Goal: Find specific page/section

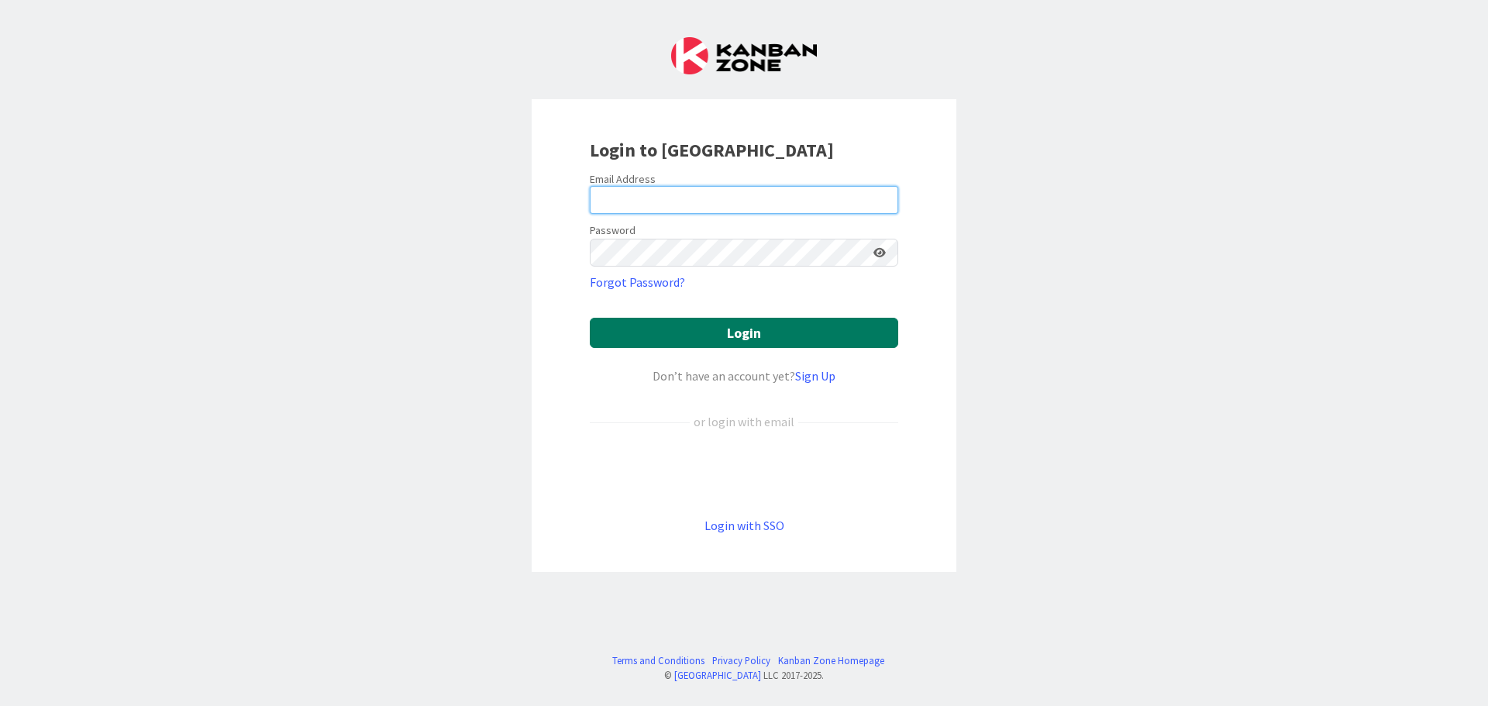
type input "[EMAIL_ADDRESS][DOMAIN_NAME]"
click at [661, 321] on button "Login" at bounding box center [744, 333] width 309 height 30
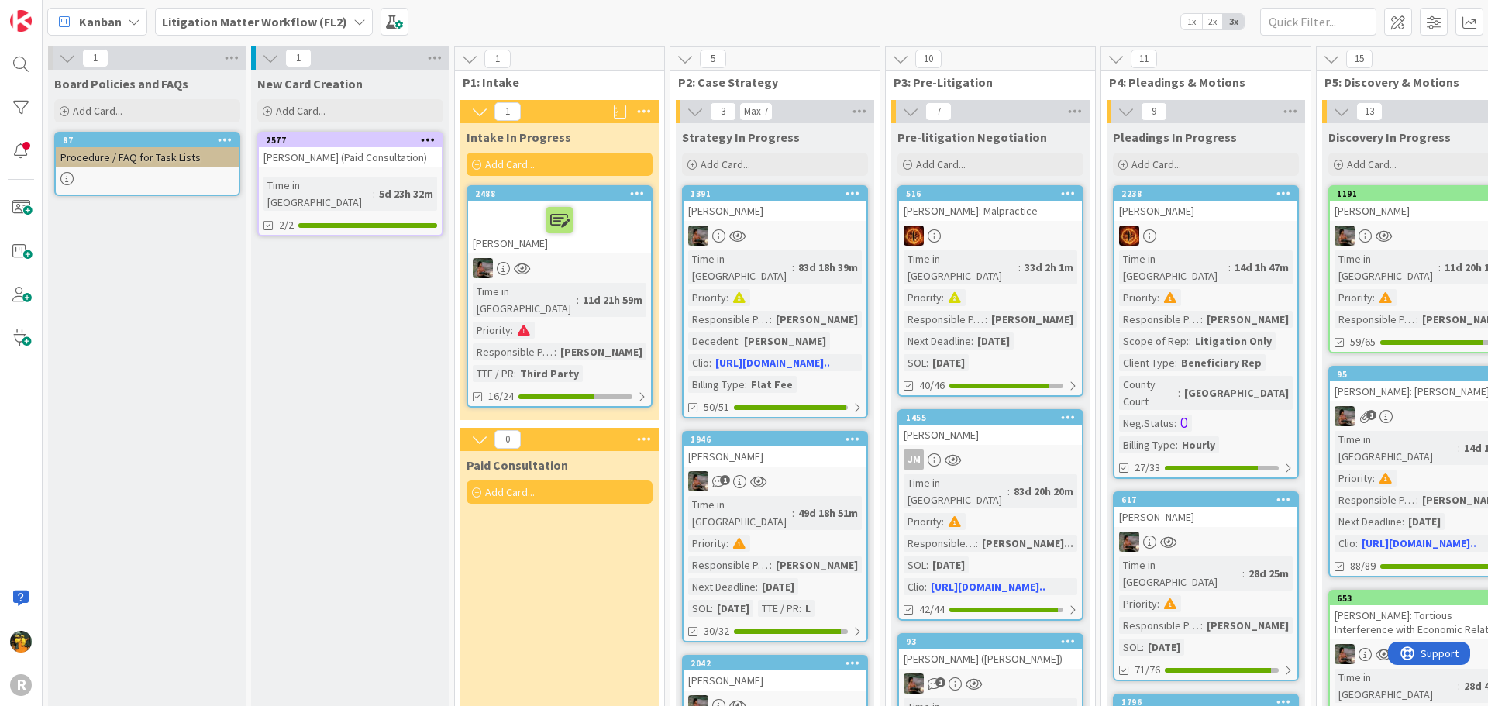
click at [270, 28] on b "Litigation Matter Workflow (FL2)" at bounding box center [254, 22] width 185 height 16
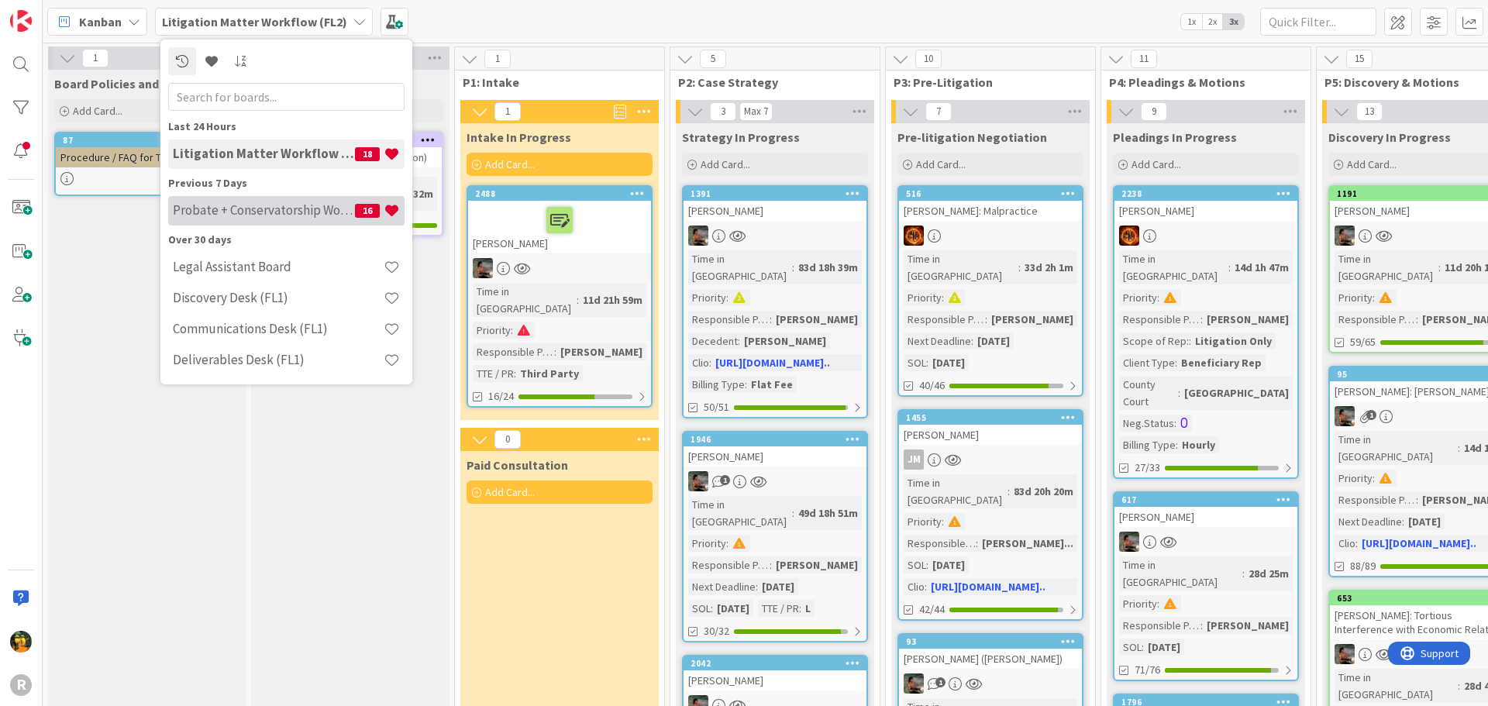
click at [246, 206] on h4 "Probate + Conservatorship Workflow (FL2)" at bounding box center [264, 210] width 182 height 16
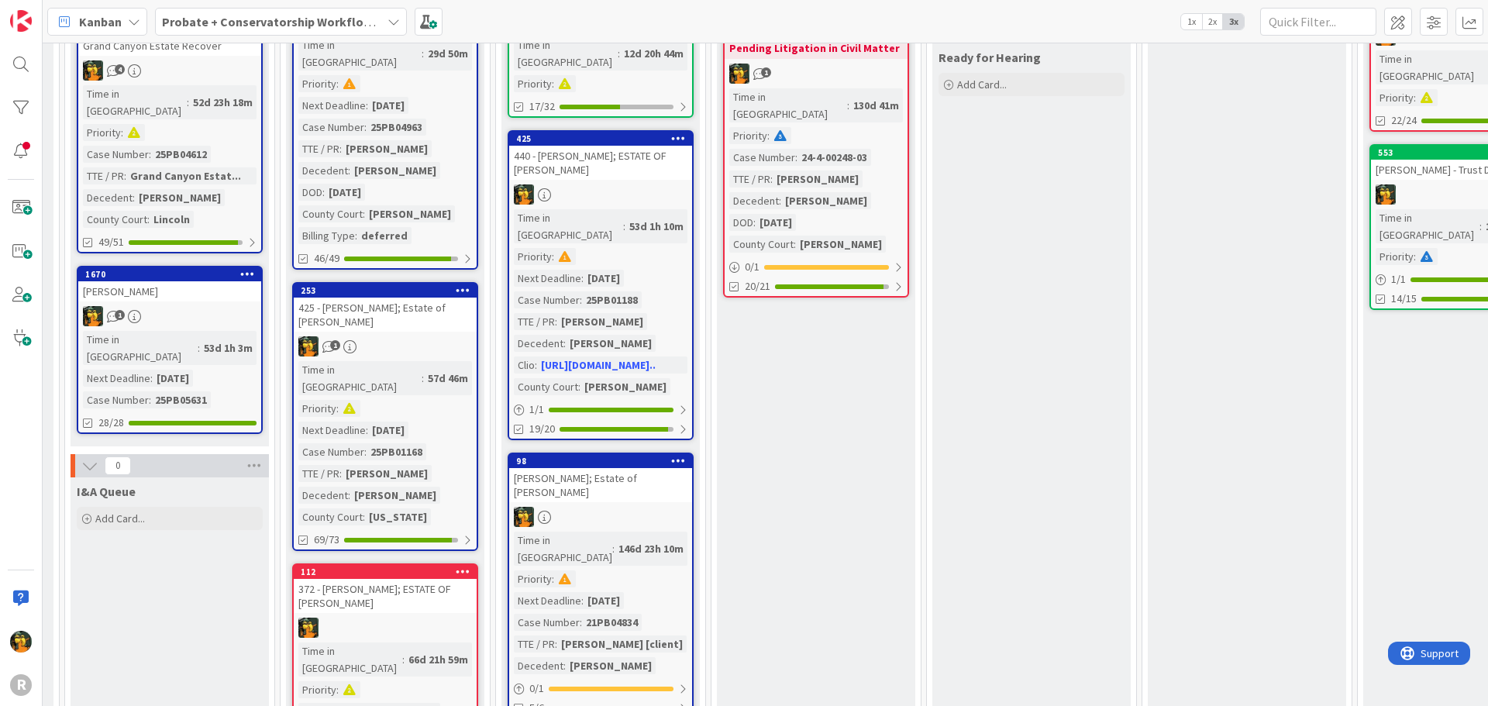
scroll to position [465, 1264]
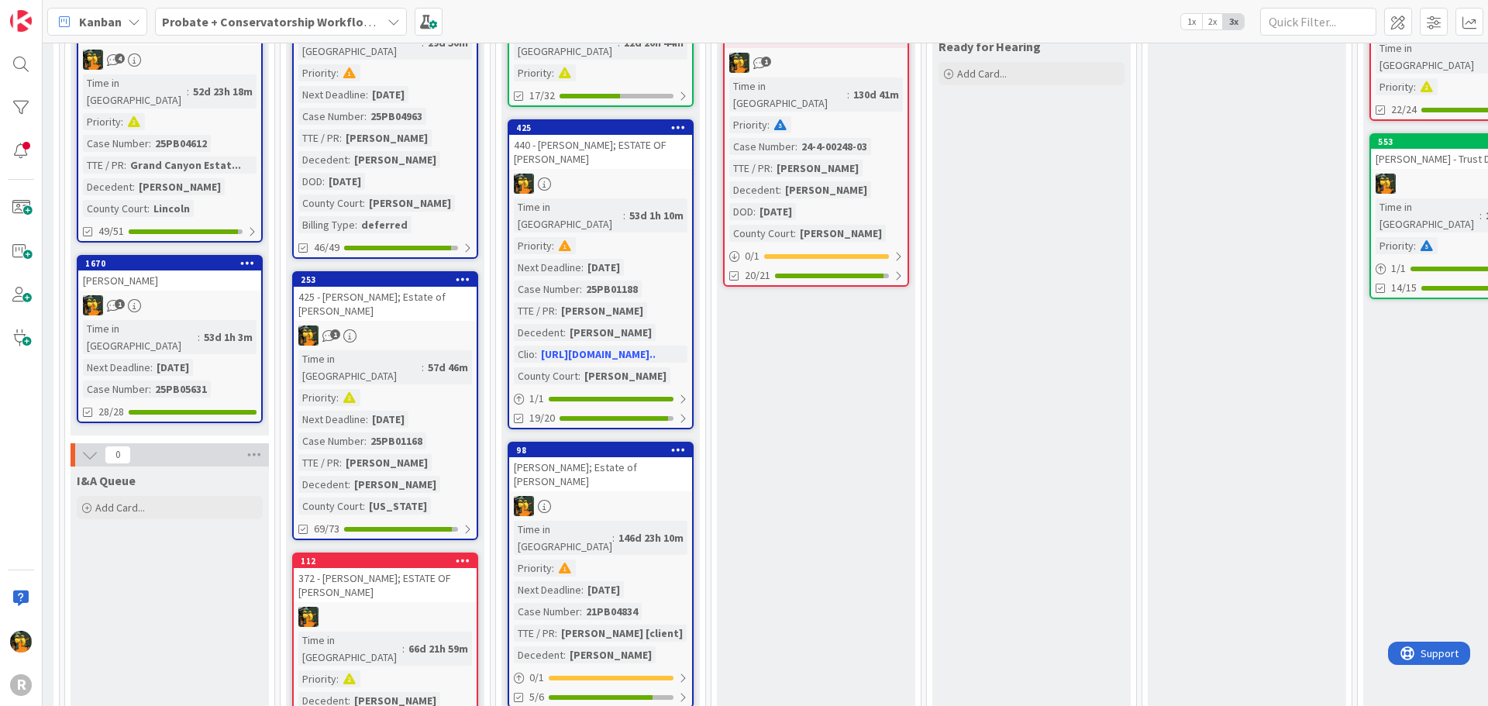
click at [424, 287] on div "425 - [PERSON_NAME]; Estate of [PERSON_NAME]" at bounding box center [385, 304] width 183 height 34
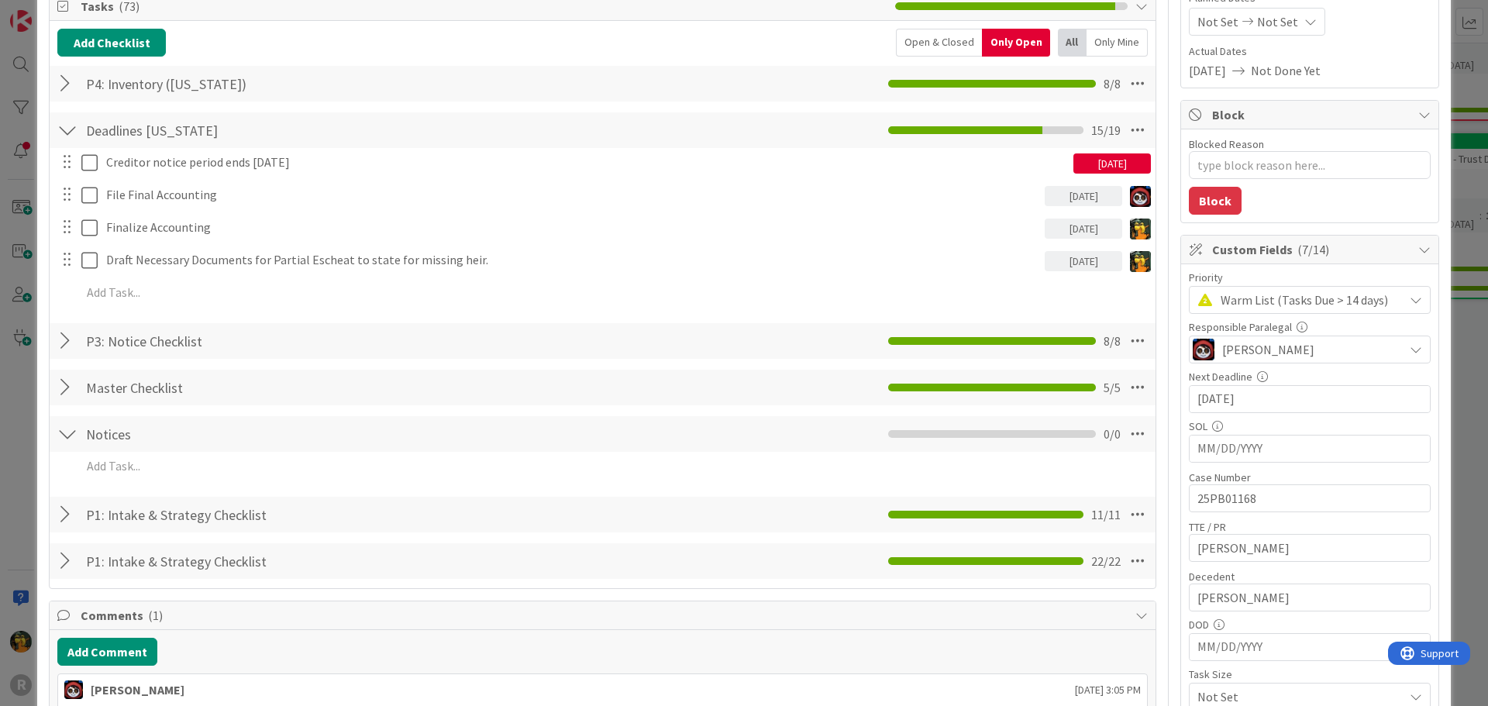
scroll to position [233, 0]
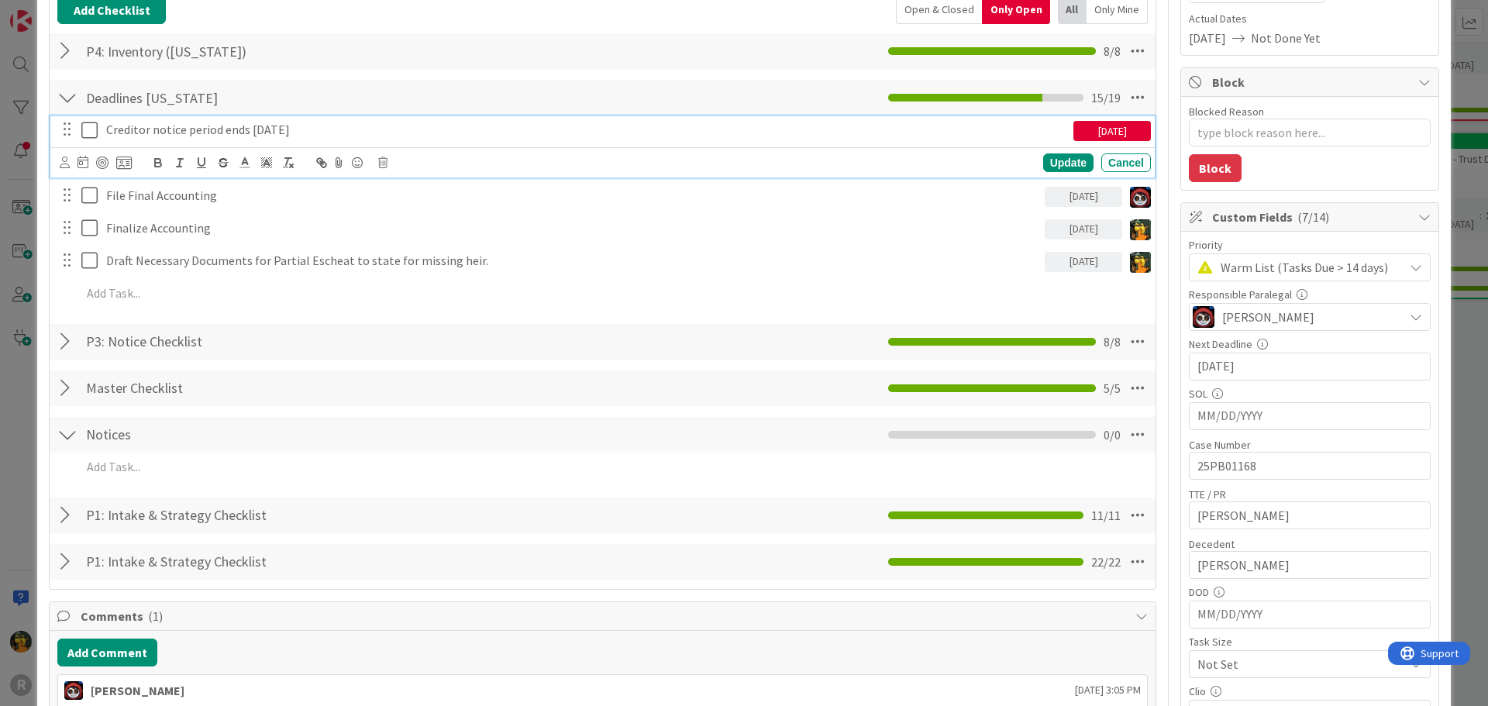
click at [86, 132] on icon at bounding box center [89, 130] width 16 height 19
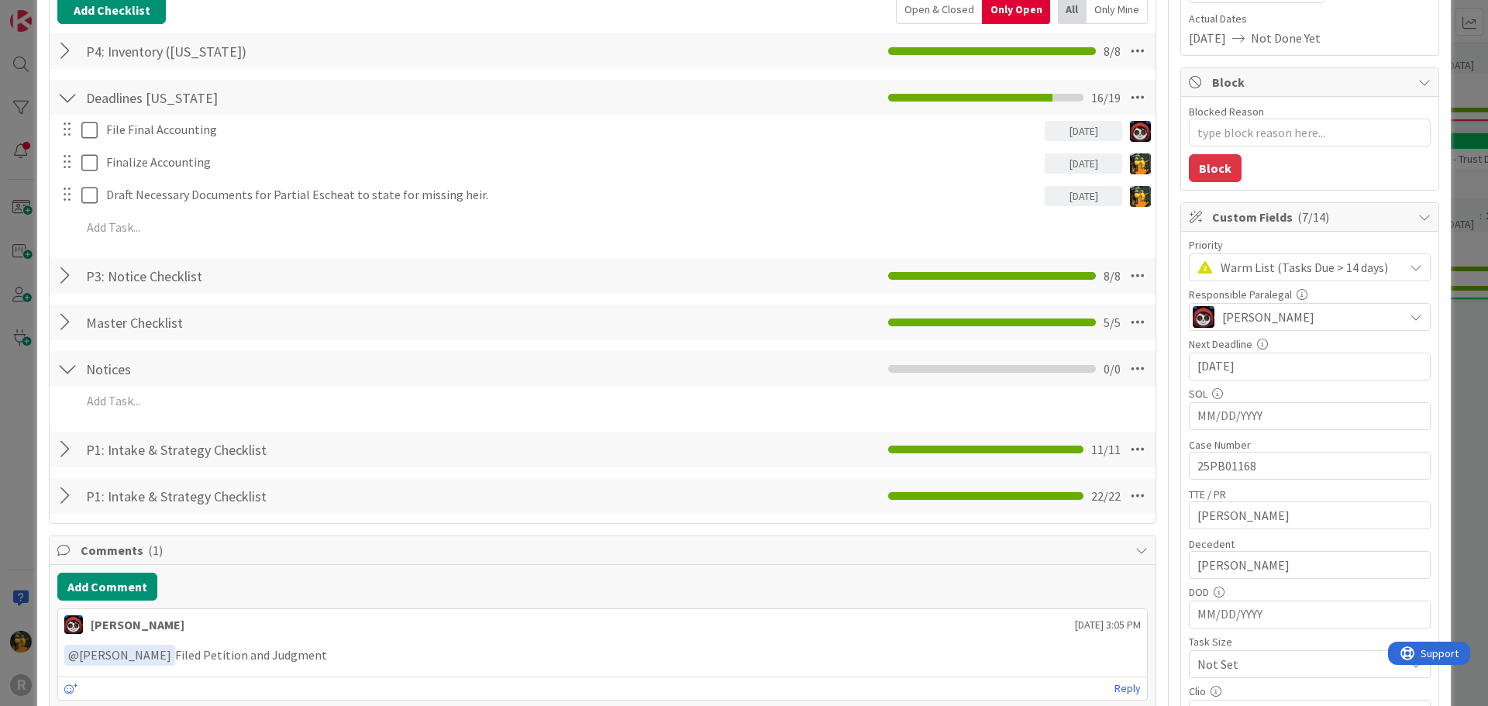
type textarea "x"
